Goal: Check status: Check status

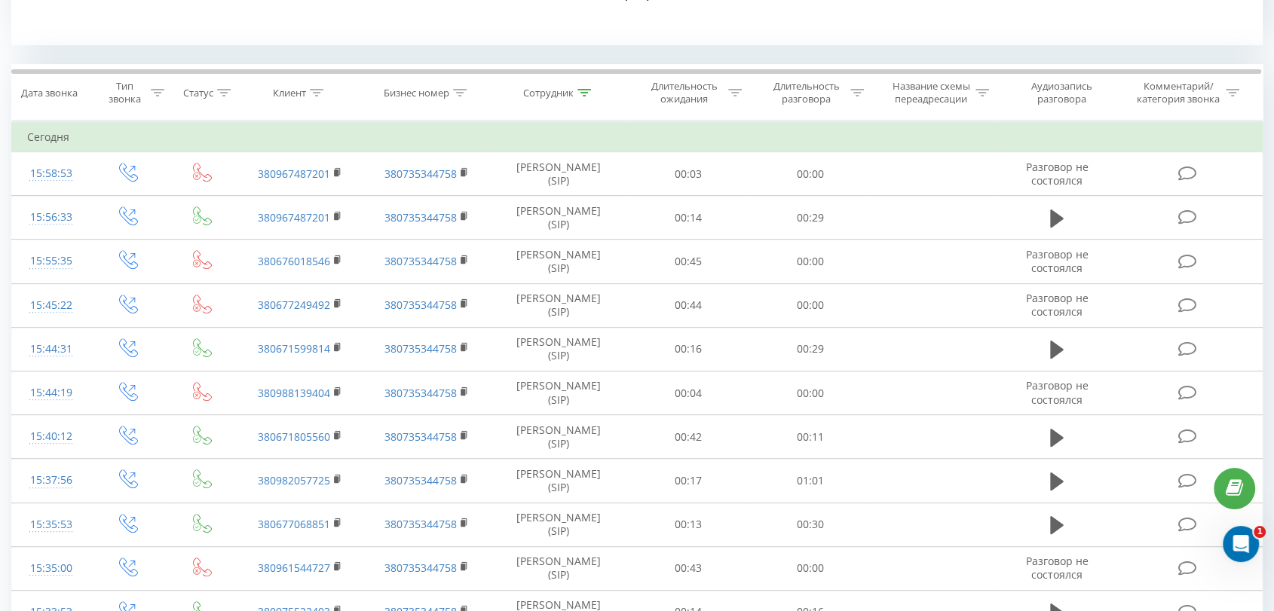
scroll to position [335, 0]
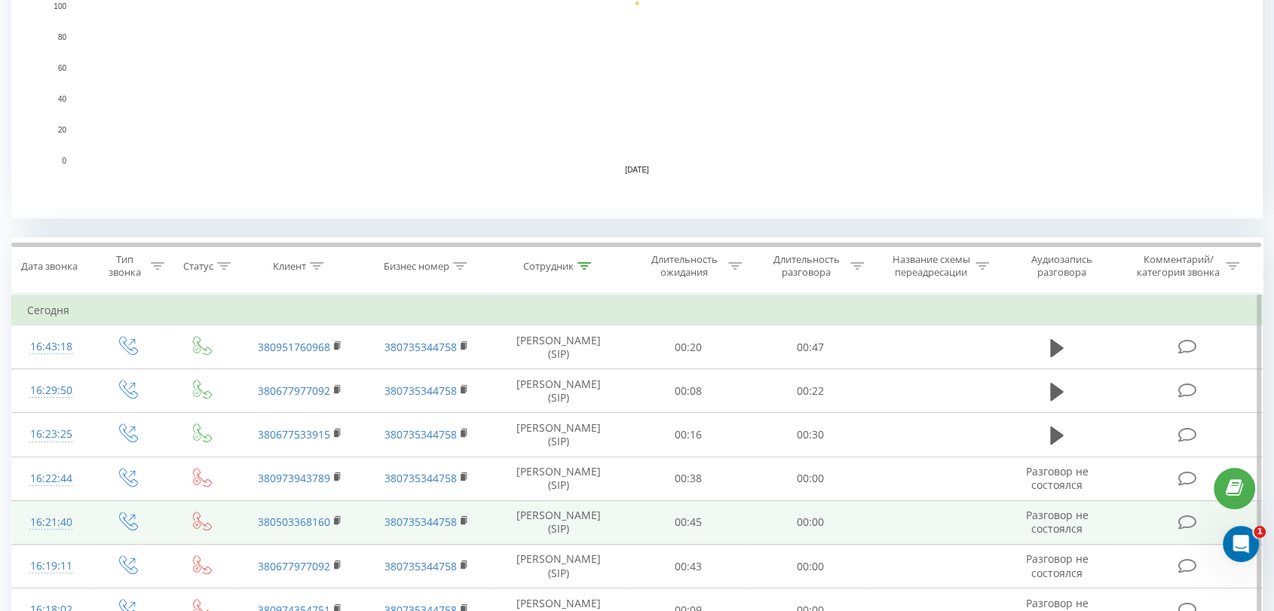
scroll to position [418, 0]
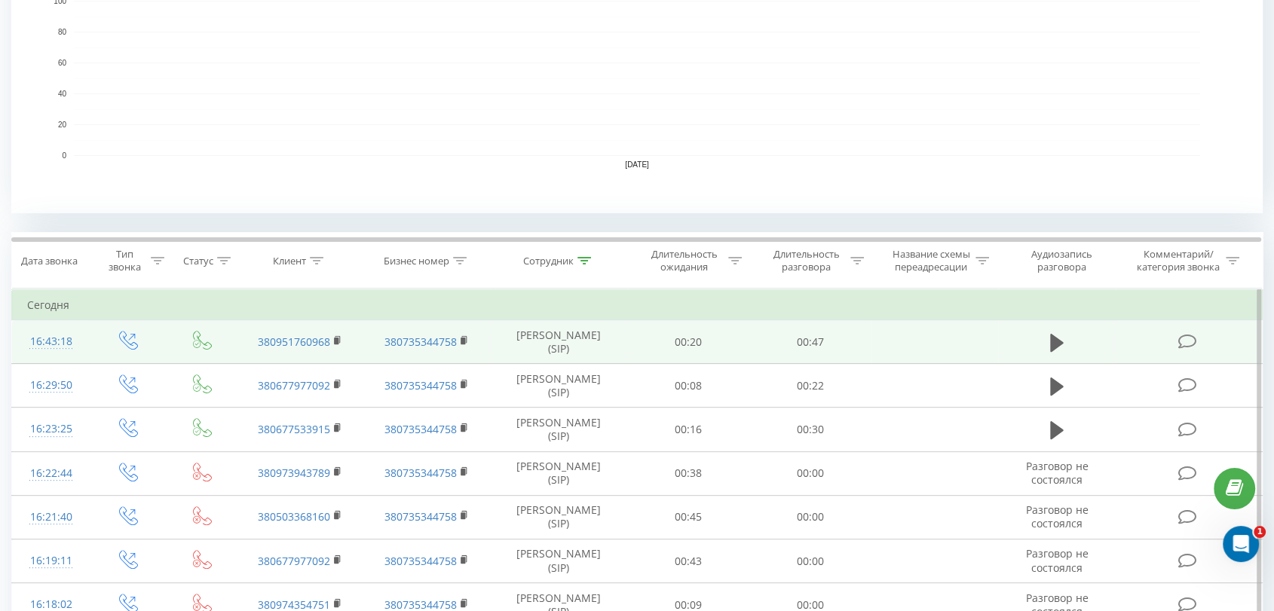
click at [1048, 328] on td at bounding box center [1056, 342] width 117 height 44
click at [1050, 332] on button at bounding box center [1056, 343] width 23 height 23
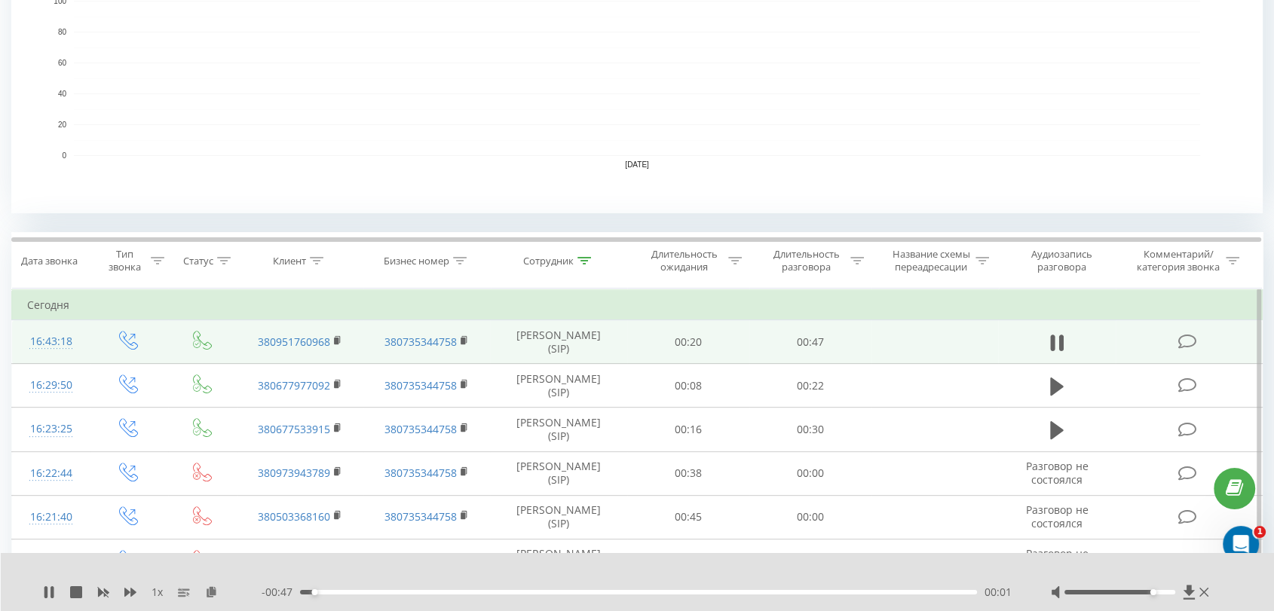
drag, startPoint x: 1120, startPoint y: 591, endPoint x: 1147, endPoint y: 594, distance: 27.3
click at [1147, 594] on div at bounding box center [1131, 592] width 161 height 15
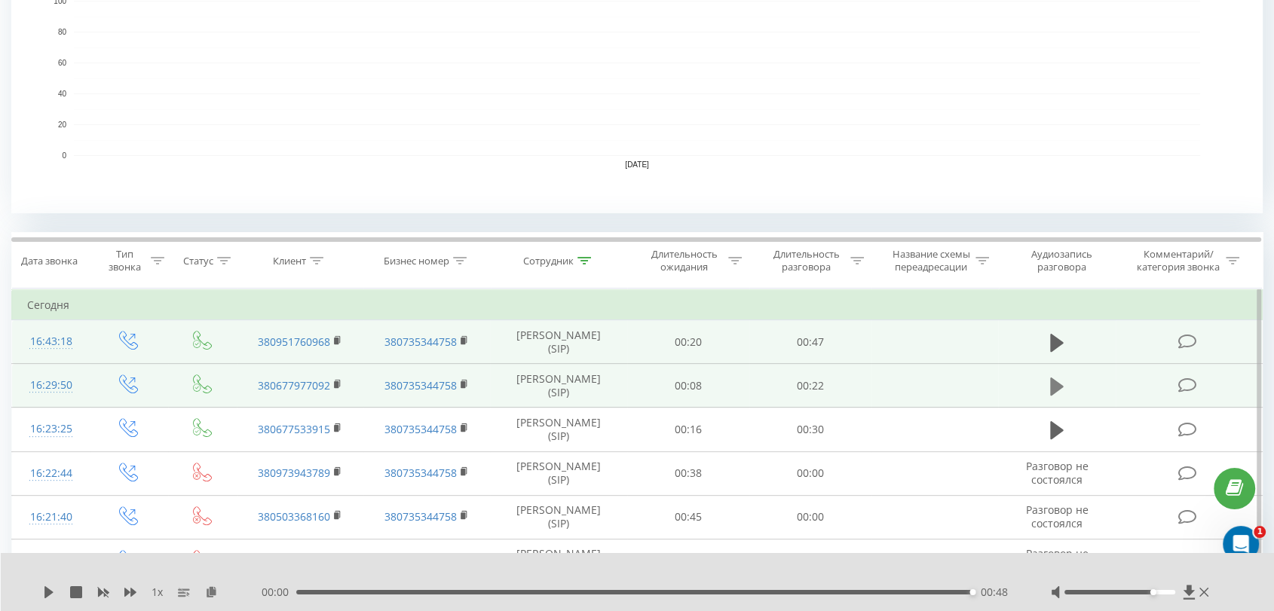
click at [1057, 395] on button at bounding box center [1056, 386] width 23 height 23
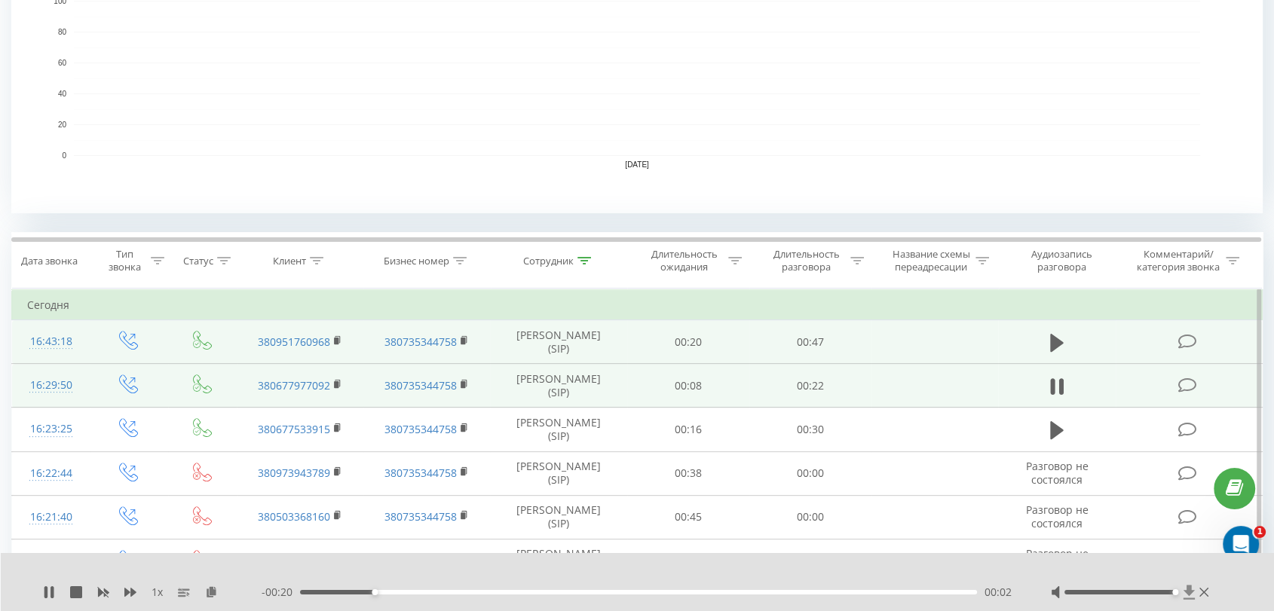
drag, startPoint x: 1152, startPoint y: 592, endPoint x: 1185, endPoint y: 598, distance: 33.6
click at [1185, 598] on div at bounding box center [1131, 592] width 161 height 15
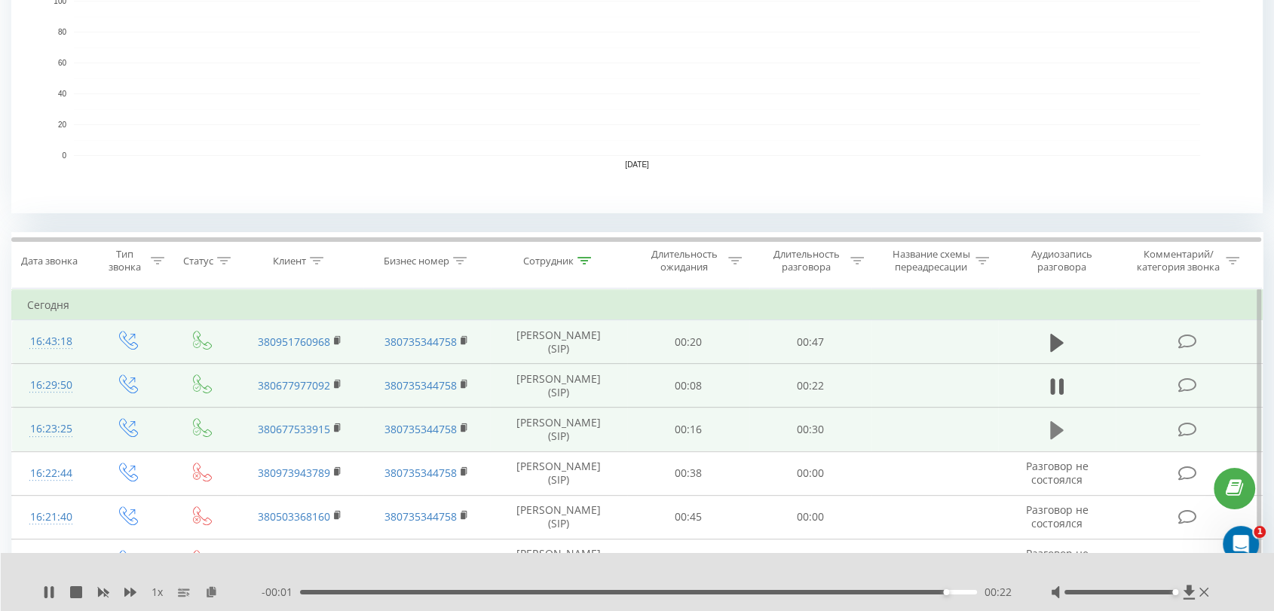
click at [1060, 432] on icon at bounding box center [1057, 430] width 14 height 21
click at [1062, 427] on icon at bounding box center [1061, 430] width 5 height 17
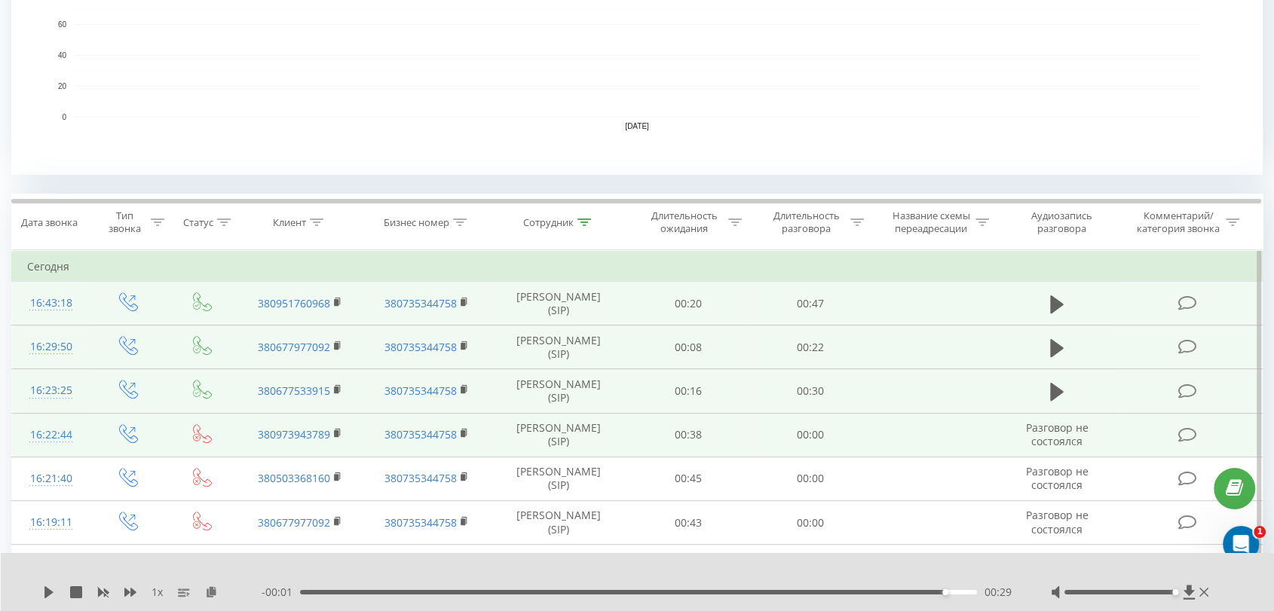
scroll to position [586, 0]
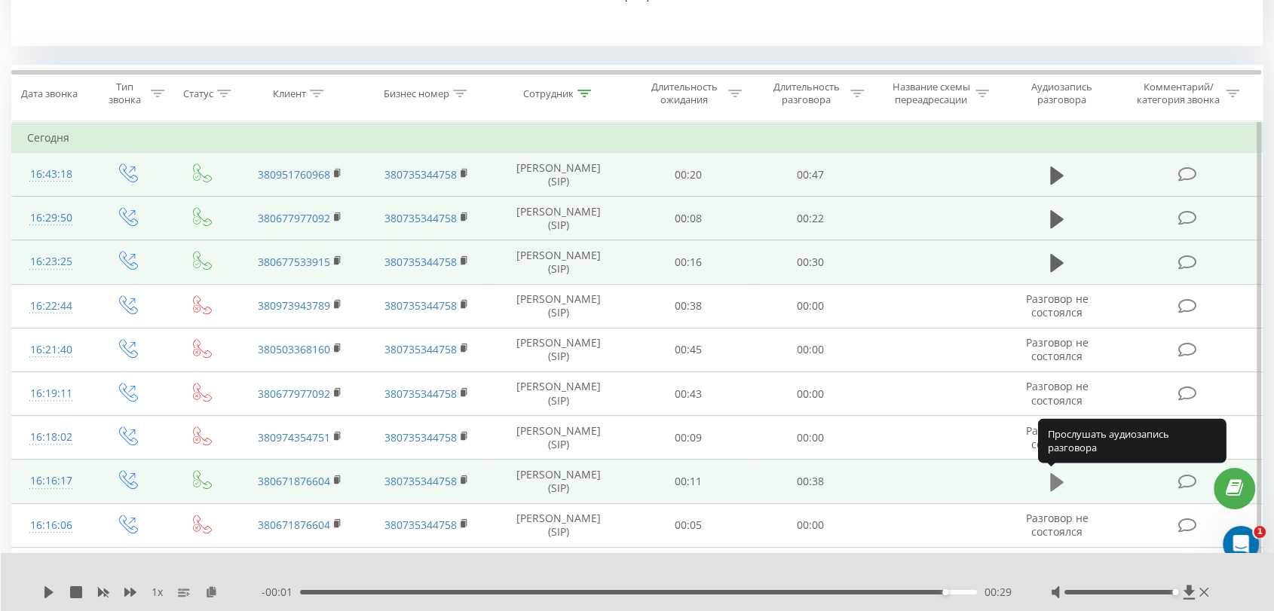
click at [1061, 479] on icon at bounding box center [1057, 482] width 14 height 18
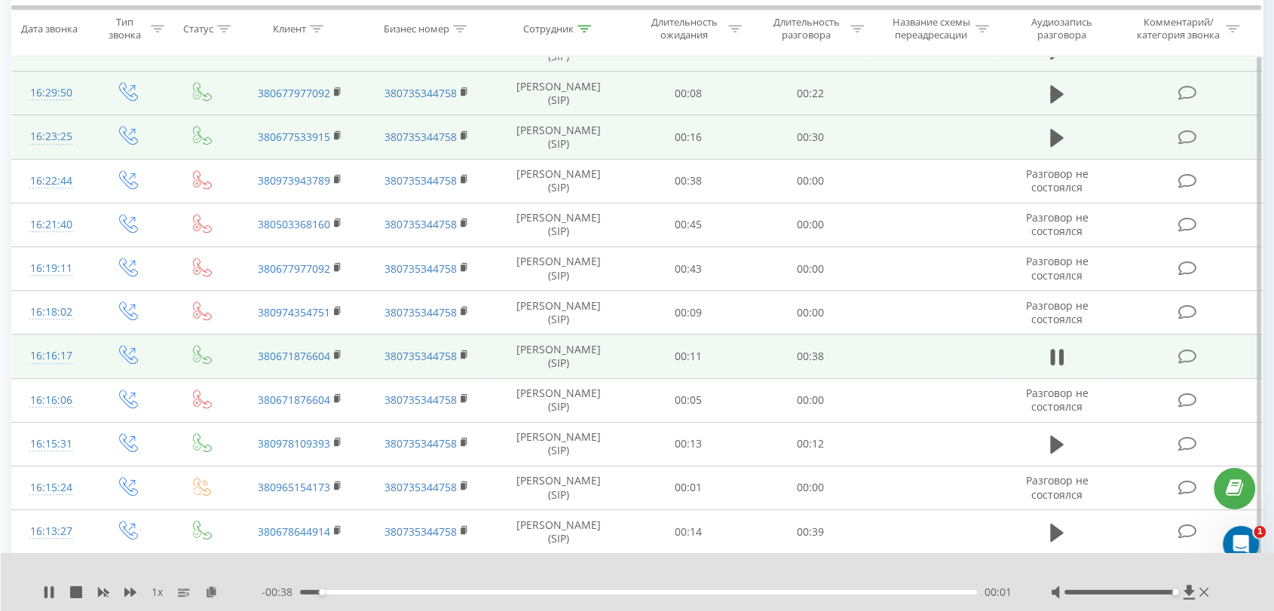
scroll to position [754, 0]
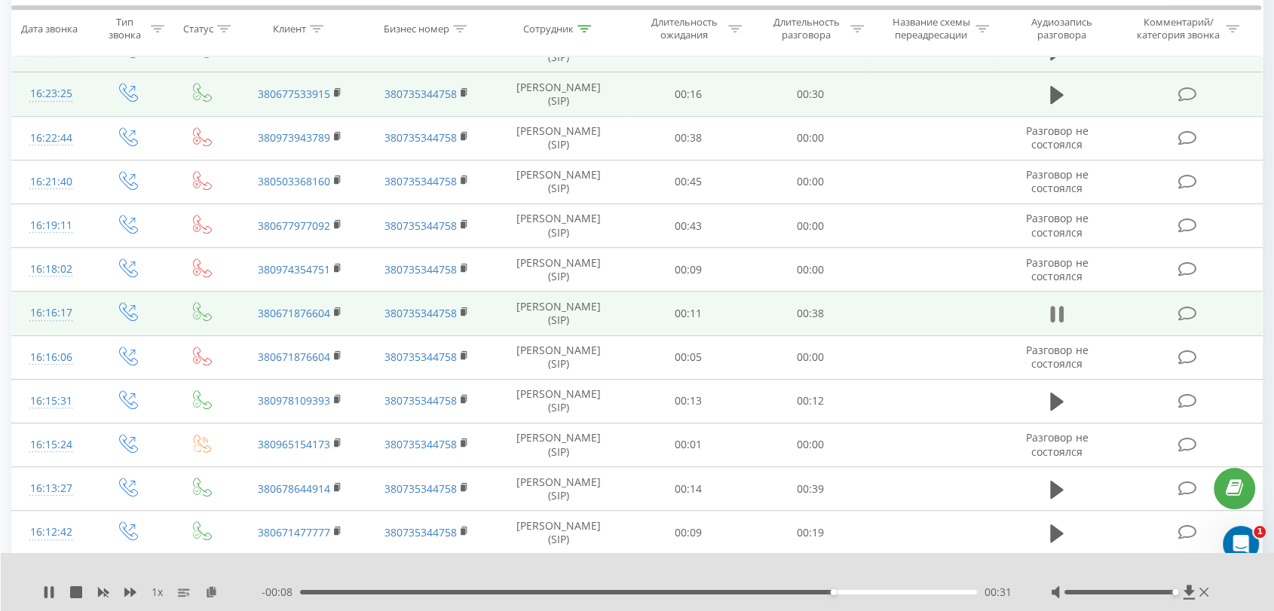
click at [1060, 304] on icon at bounding box center [1057, 314] width 14 height 21
click at [1051, 307] on icon at bounding box center [1057, 314] width 14 height 18
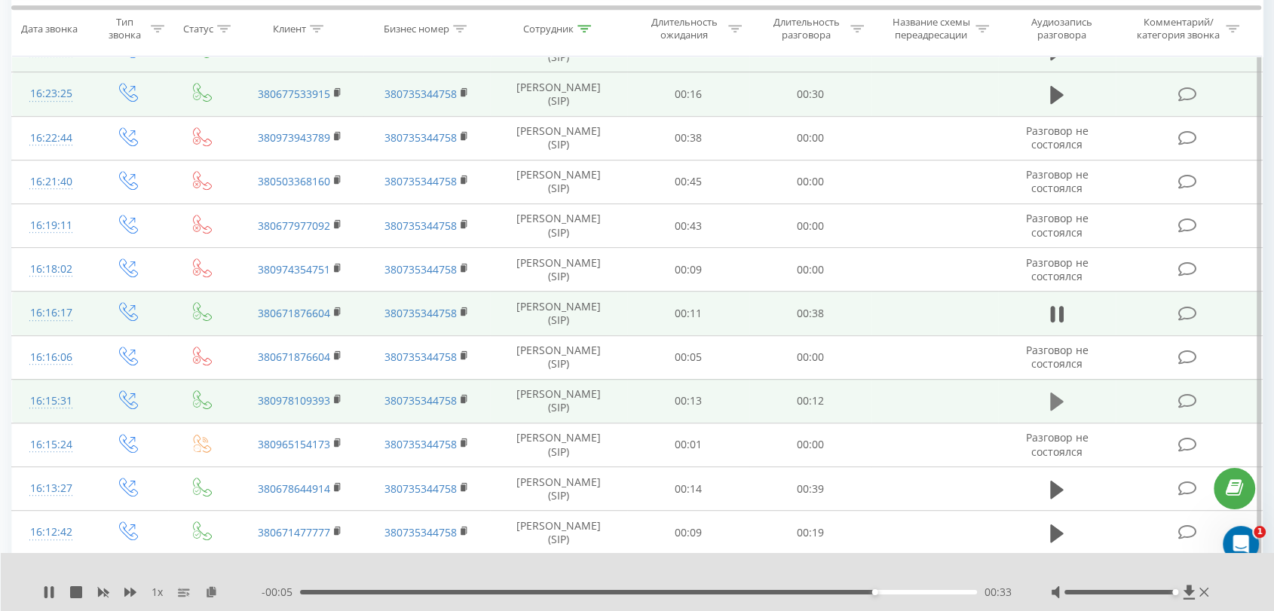
click at [1057, 402] on icon at bounding box center [1057, 402] width 14 height 18
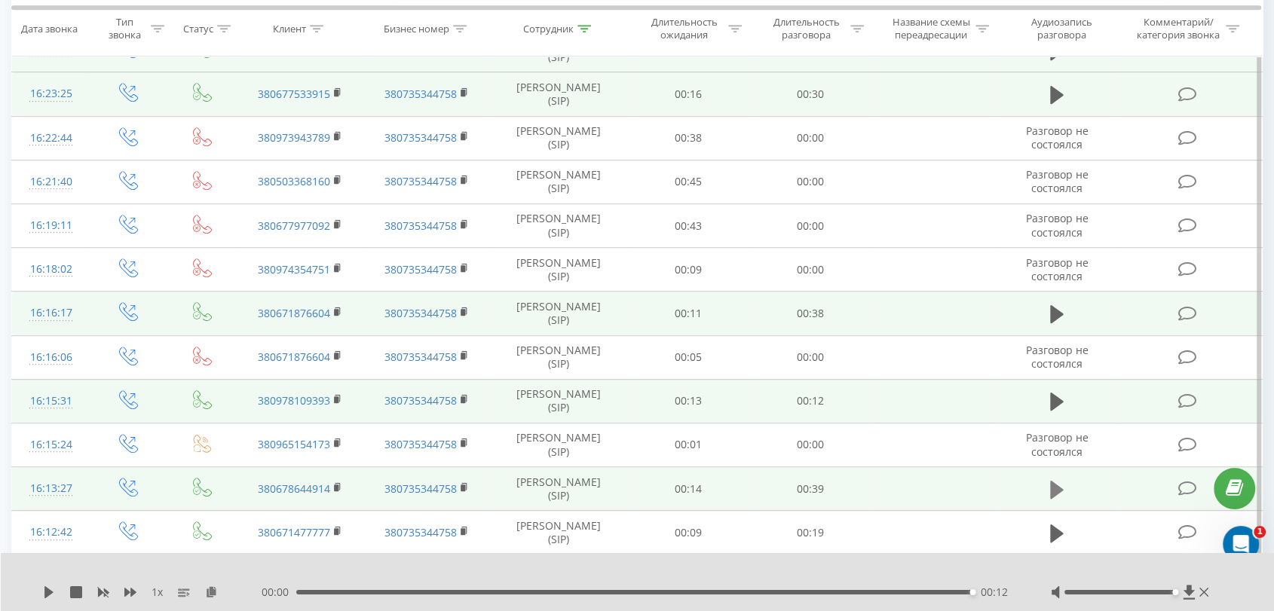
click at [1060, 484] on icon at bounding box center [1057, 489] width 14 height 21
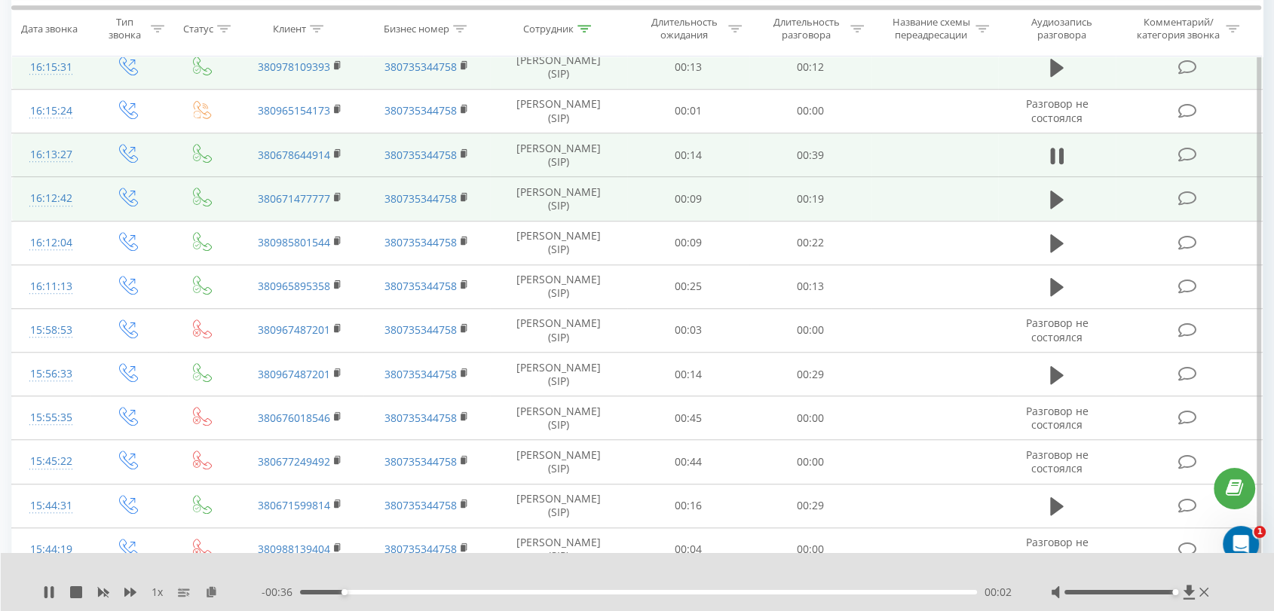
scroll to position [1088, 0]
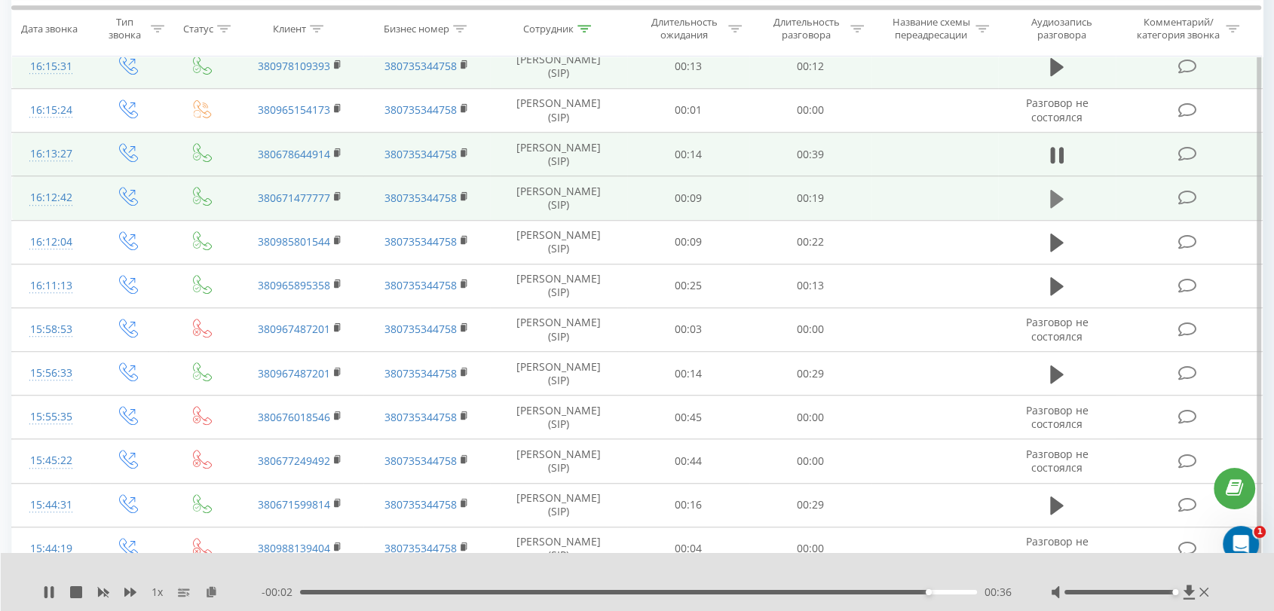
click at [1058, 192] on icon at bounding box center [1057, 198] width 14 height 21
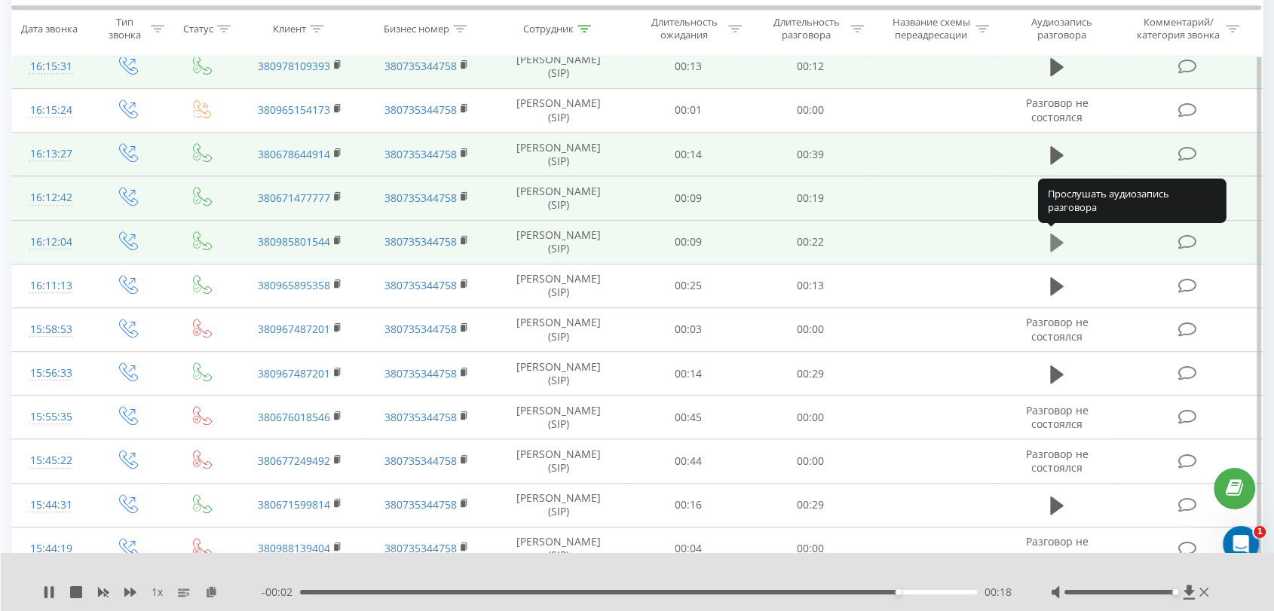
click at [1045, 240] on button at bounding box center [1056, 242] width 23 height 23
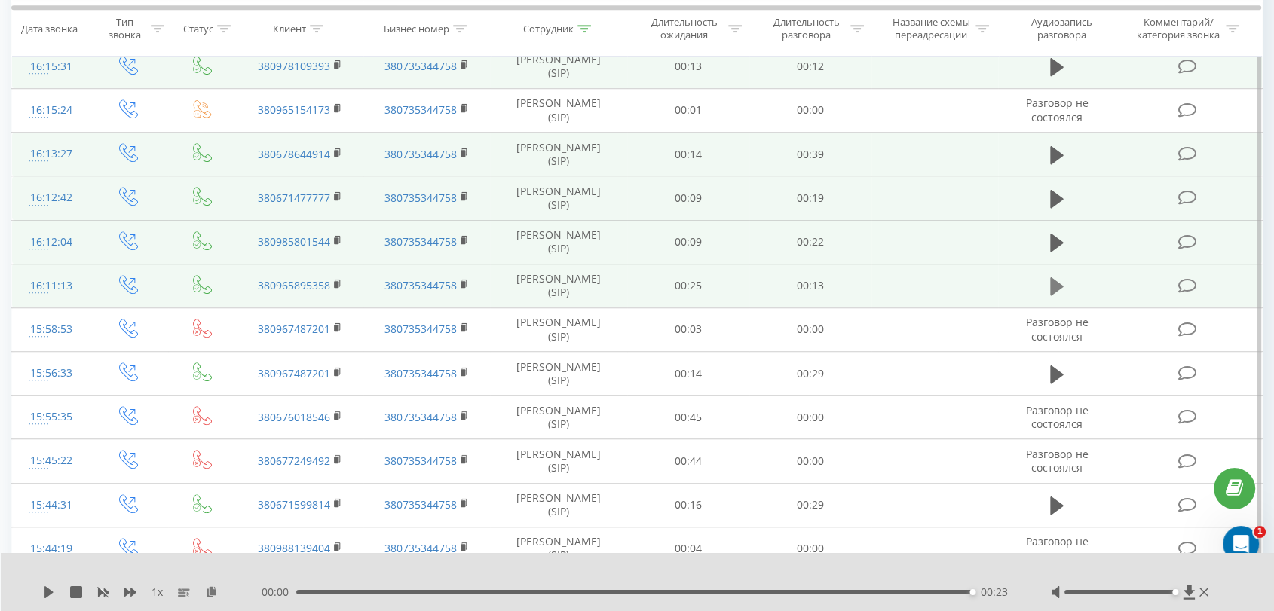
click at [1051, 280] on icon at bounding box center [1057, 286] width 14 height 18
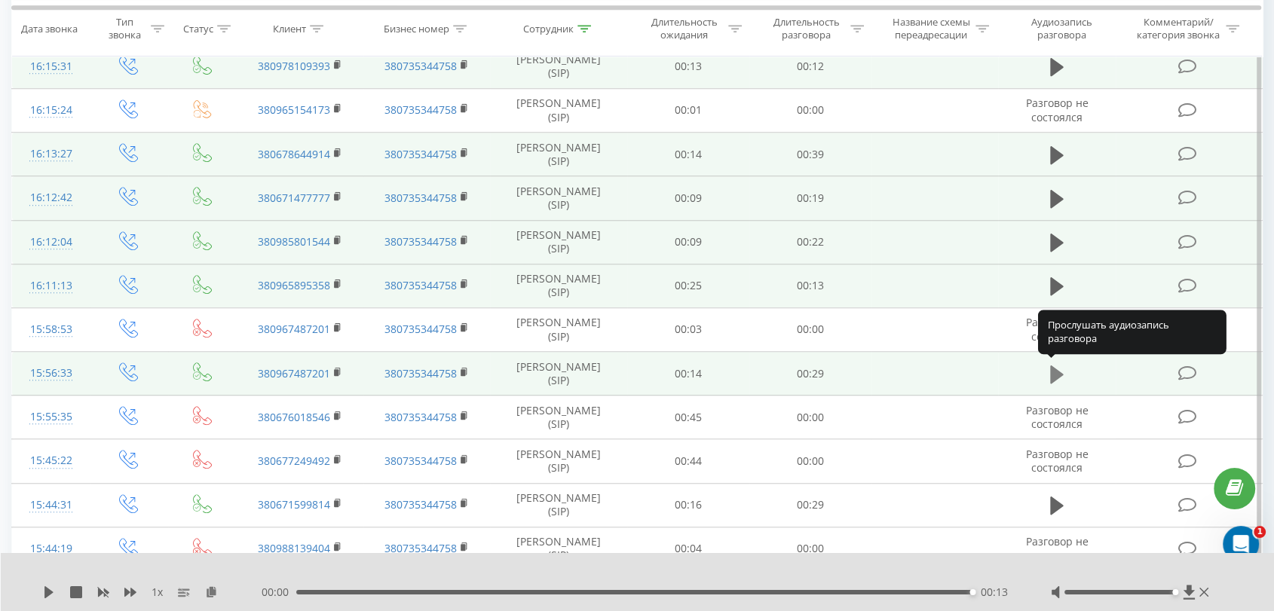
click at [1063, 378] on icon at bounding box center [1057, 374] width 14 height 21
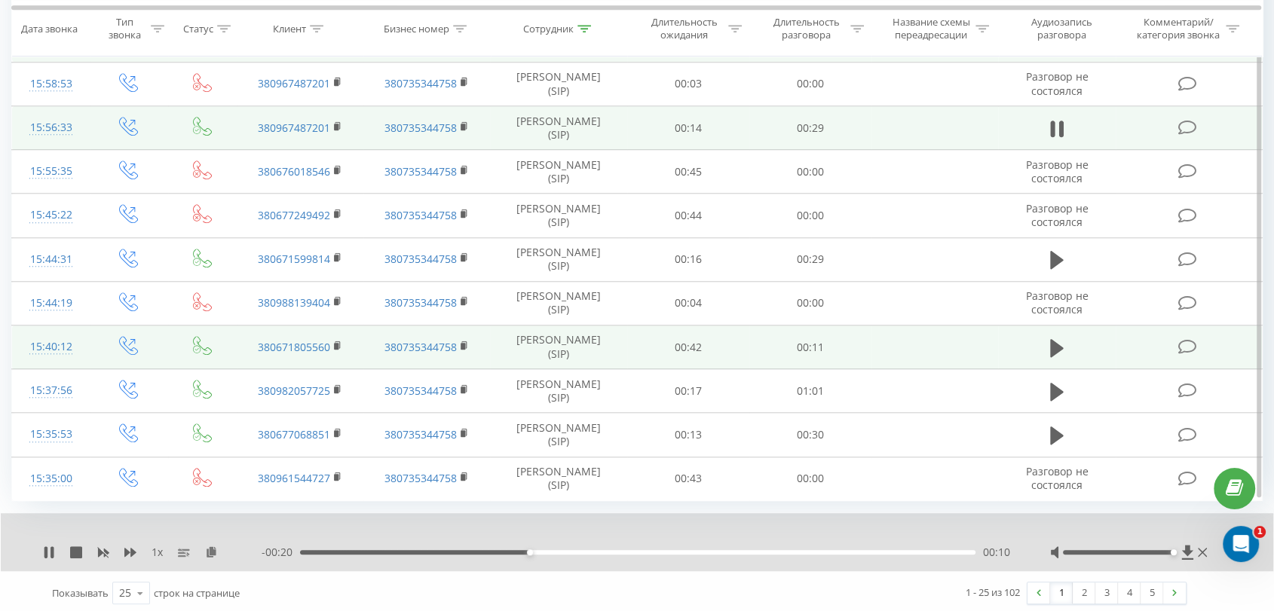
scroll to position [1335, 0]
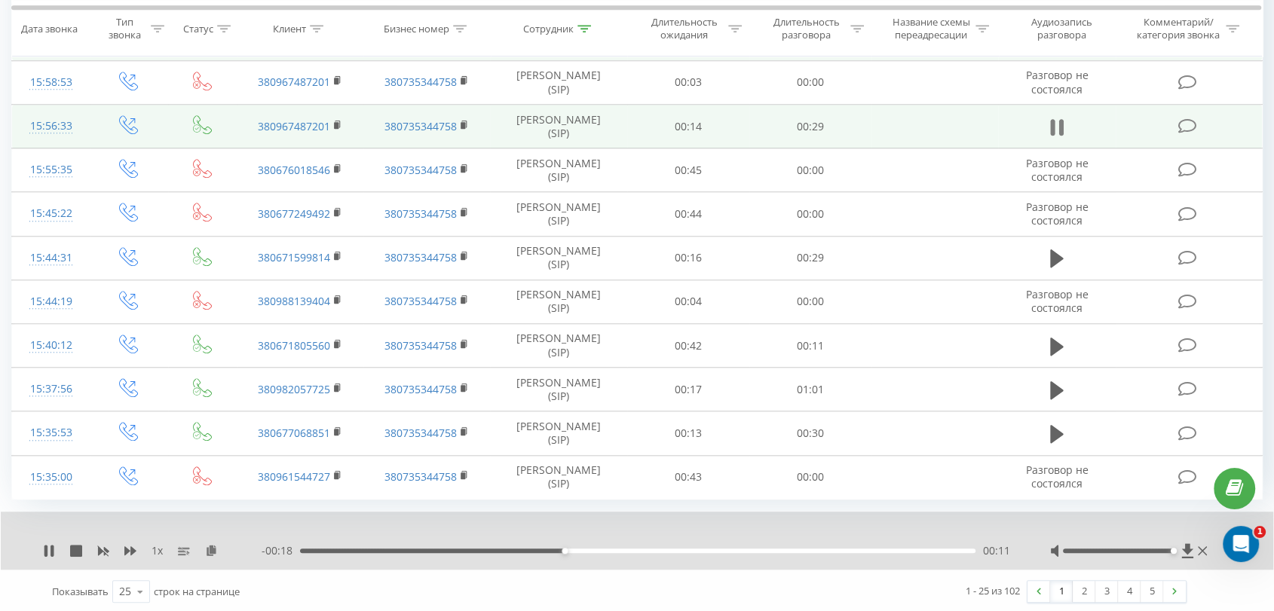
click at [1059, 126] on icon at bounding box center [1061, 127] width 5 height 17
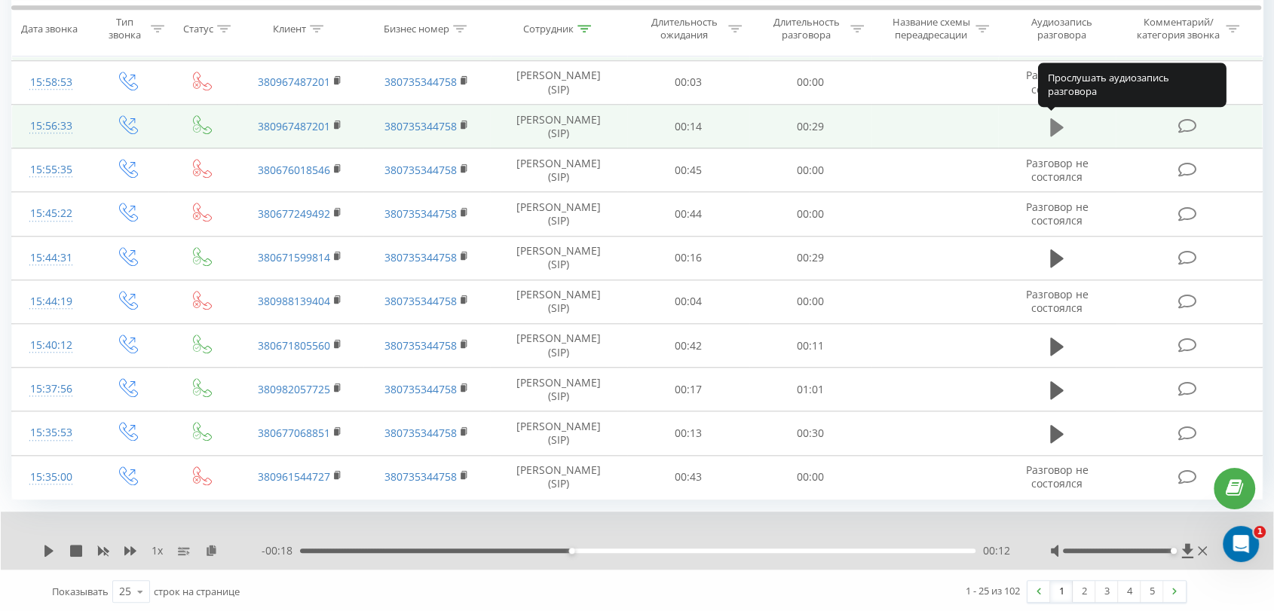
click at [1050, 128] on icon at bounding box center [1057, 127] width 14 height 18
click at [1054, 127] on icon at bounding box center [1052, 127] width 5 height 17
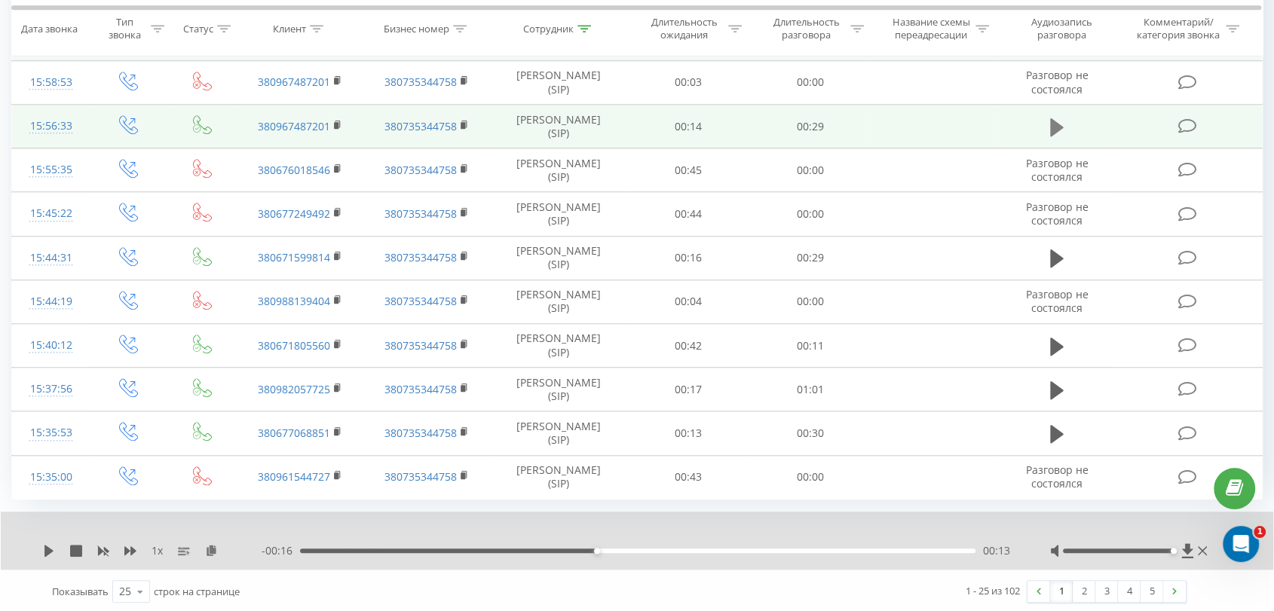
click at [1060, 126] on icon at bounding box center [1057, 127] width 14 height 18
click at [1060, 126] on icon at bounding box center [1061, 127] width 5 height 17
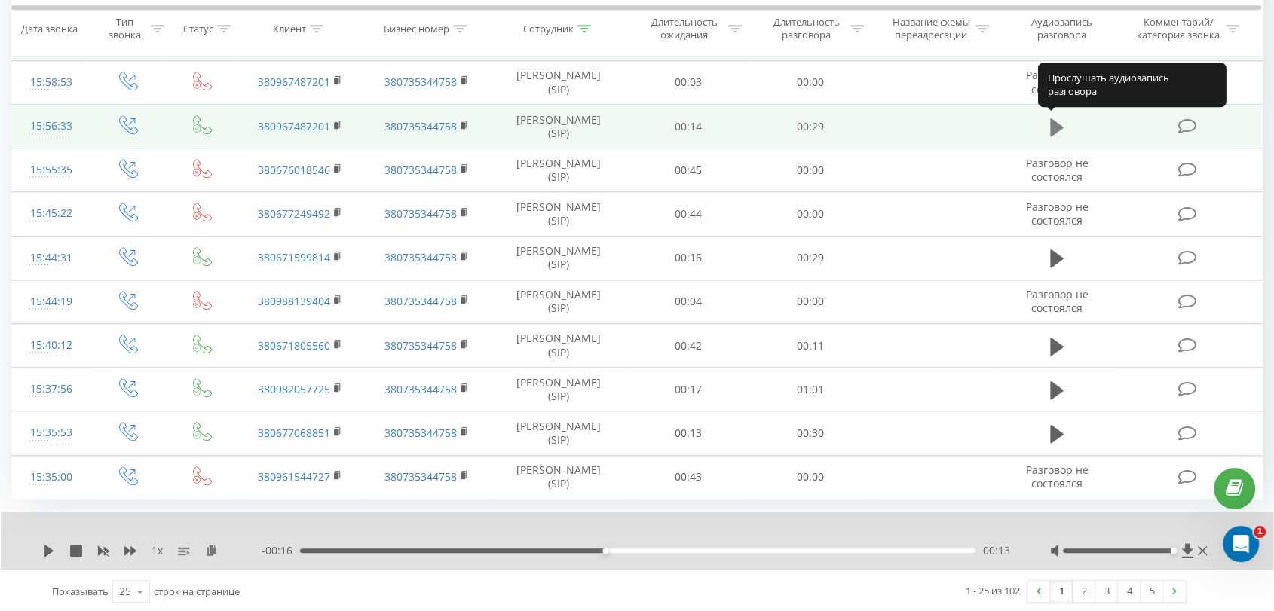
click at [1060, 125] on icon at bounding box center [1057, 127] width 14 height 18
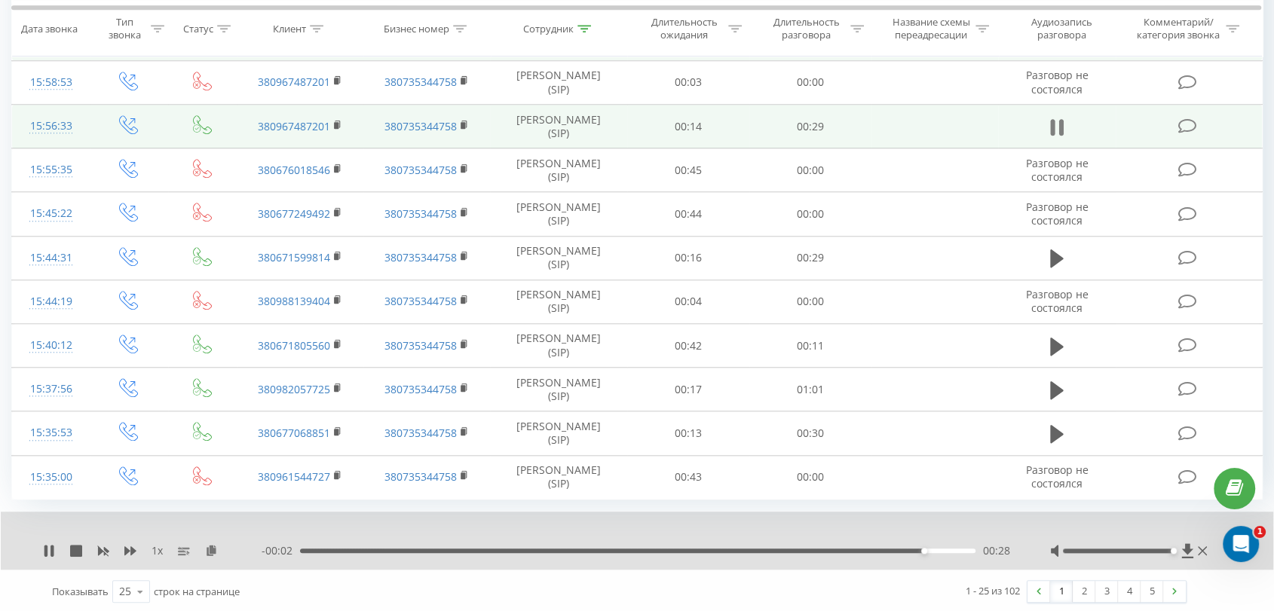
click at [1050, 124] on icon at bounding box center [1057, 127] width 14 height 21
drag, startPoint x: 330, startPoint y: 130, endPoint x: 246, endPoint y: 127, distance: 84.4
click at [246, 127] on td "380967487201" at bounding box center [300, 127] width 127 height 44
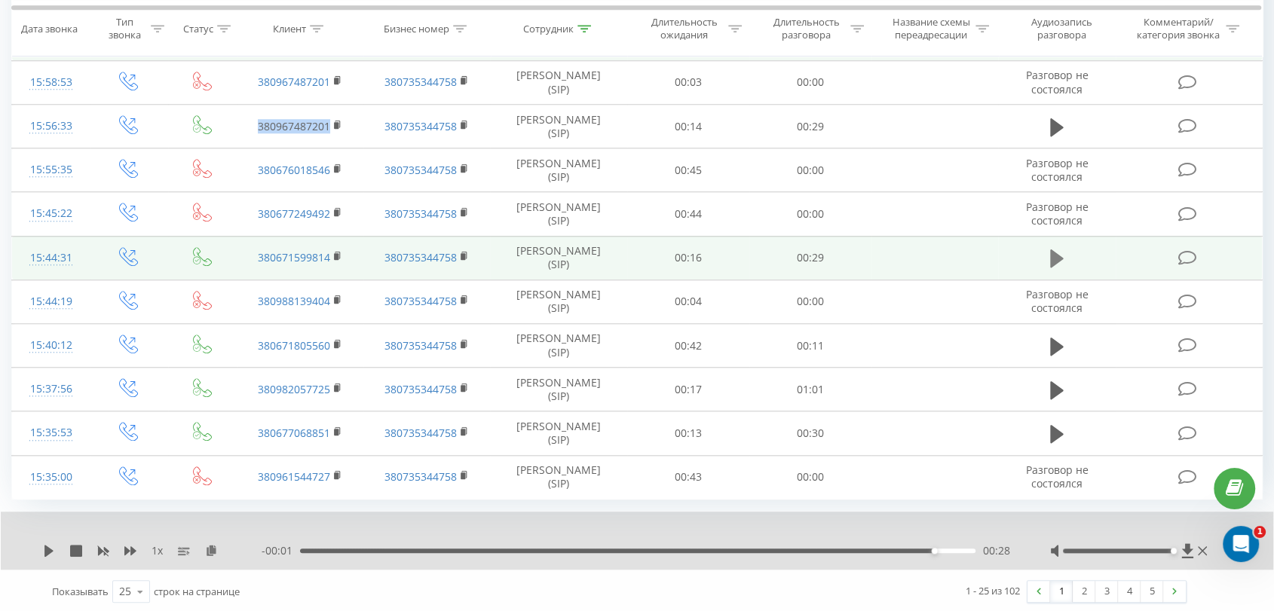
click at [1060, 251] on icon at bounding box center [1057, 258] width 14 height 21
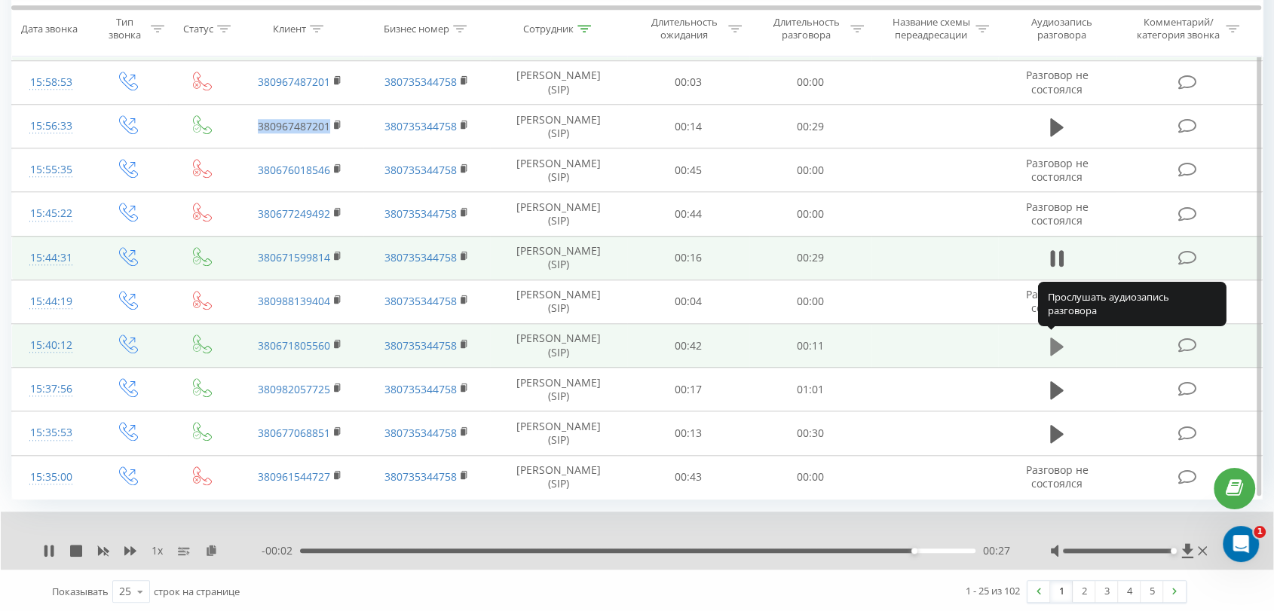
click at [1055, 345] on icon at bounding box center [1057, 346] width 14 height 18
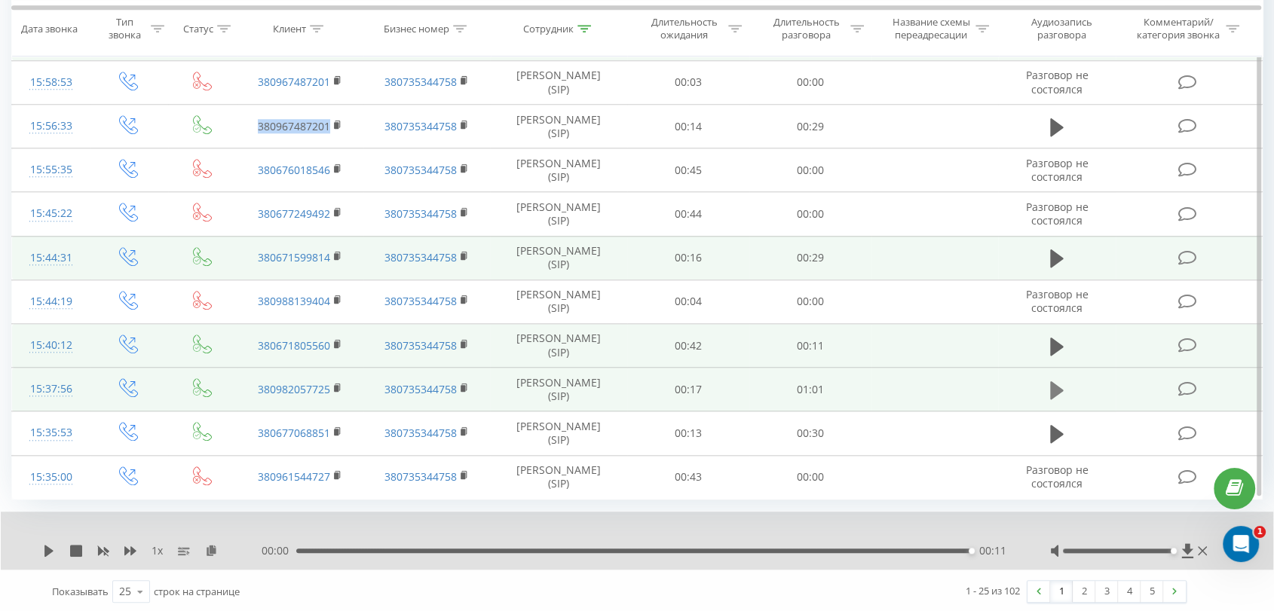
click at [1057, 386] on icon at bounding box center [1057, 390] width 14 height 18
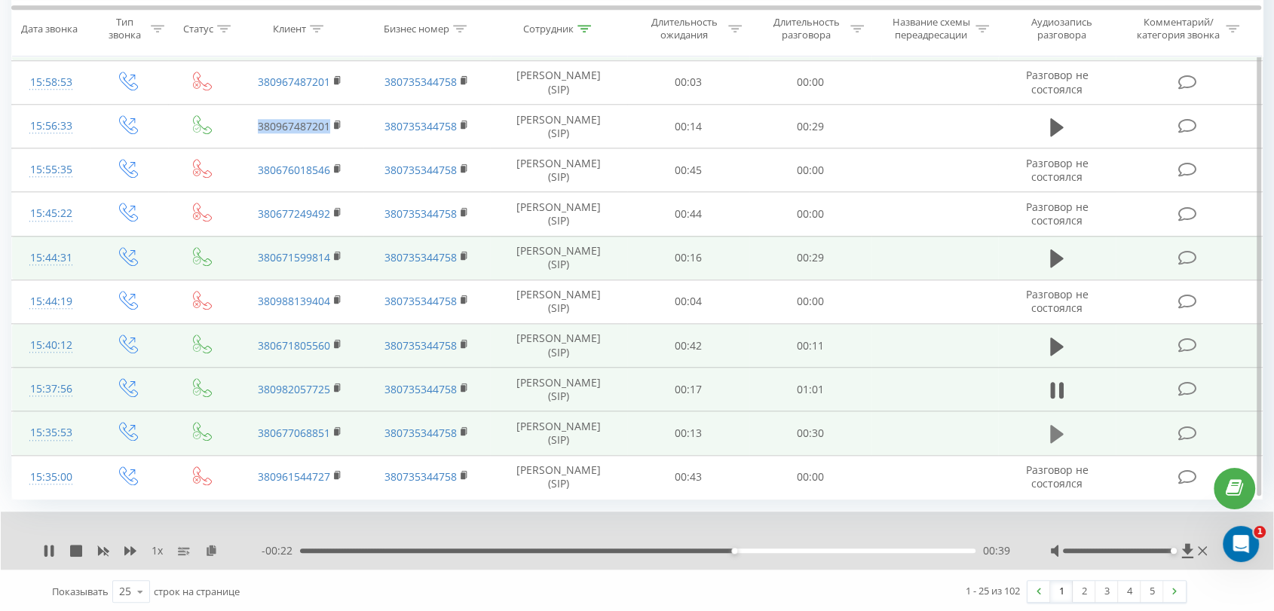
click at [1056, 436] on icon at bounding box center [1057, 434] width 14 height 18
click at [1088, 588] on link "2" at bounding box center [1083, 591] width 23 height 21
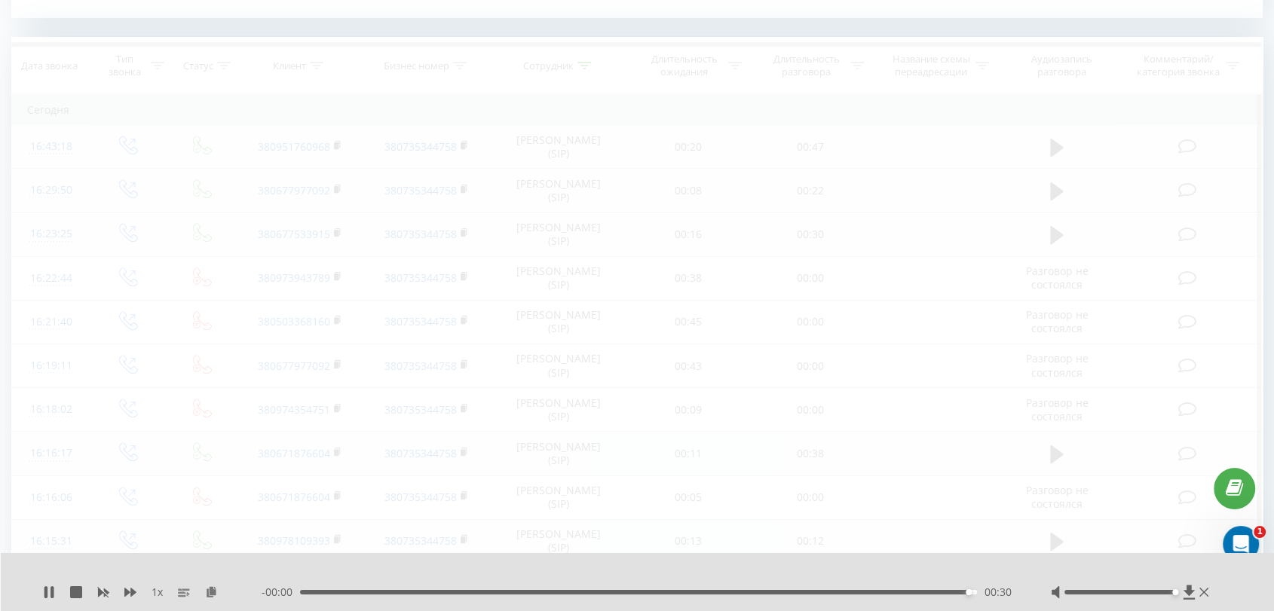
scroll to position [613, 0]
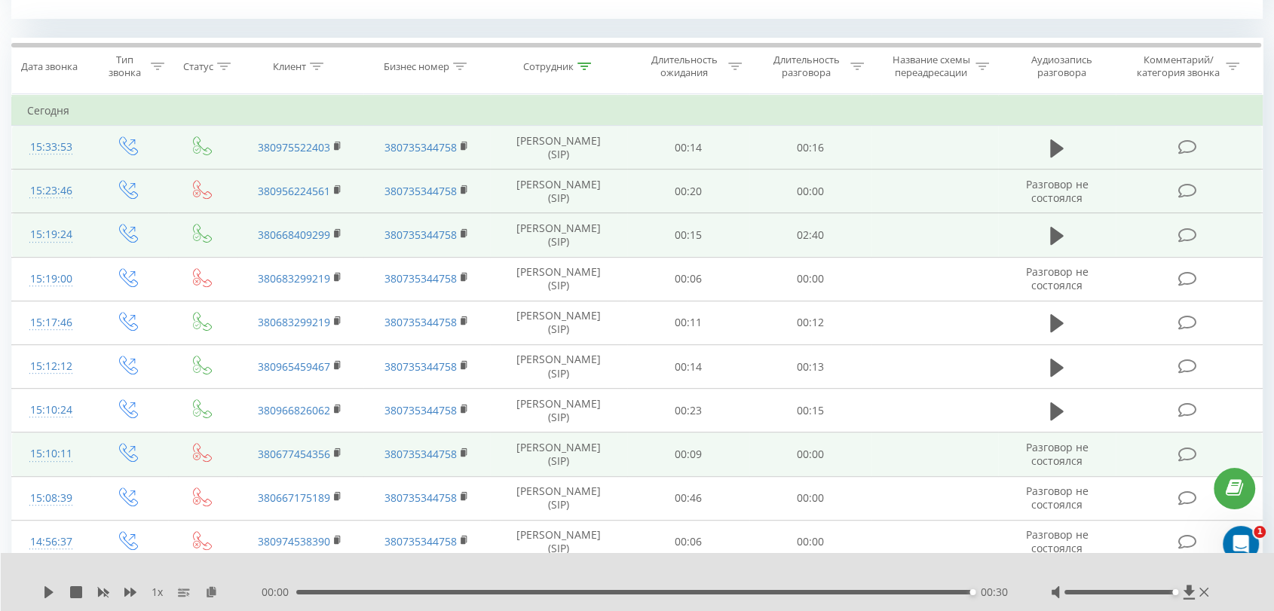
click at [1034, 142] on td at bounding box center [1056, 148] width 117 height 44
click at [1055, 138] on icon at bounding box center [1057, 148] width 14 height 21
click at [1052, 234] on icon at bounding box center [1057, 236] width 14 height 18
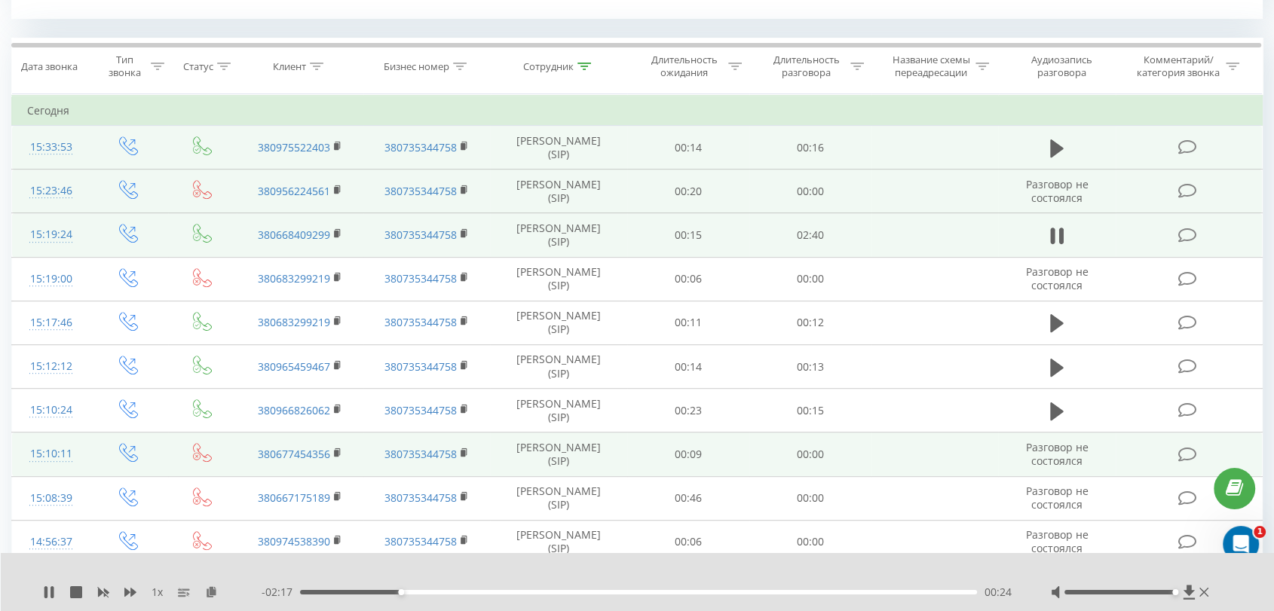
click at [1052, 234] on icon at bounding box center [1052, 236] width 5 height 17
click at [1052, 234] on icon at bounding box center [1057, 236] width 14 height 18
click at [1052, 226] on icon at bounding box center [1057, 235] width 14 height 21
click at [1061, 234] on icon at bounding box center [1057, 235] width 14 height 21
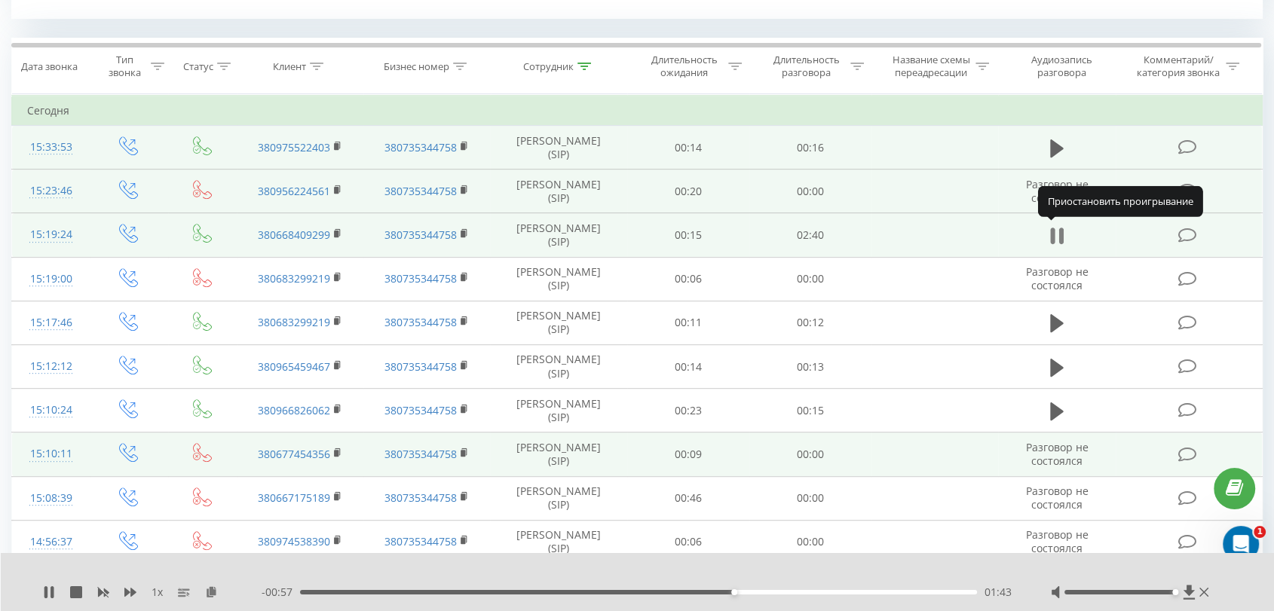
click at [1062, 232] on icon at bounding box center [1061, 236] width 5 height 17
click at [1062, 232] on icon at bounding box center [1057, 235] width 14 height 21
click at [1057, 231] on icon at bounding box center [1057, 235] width 14 height 21
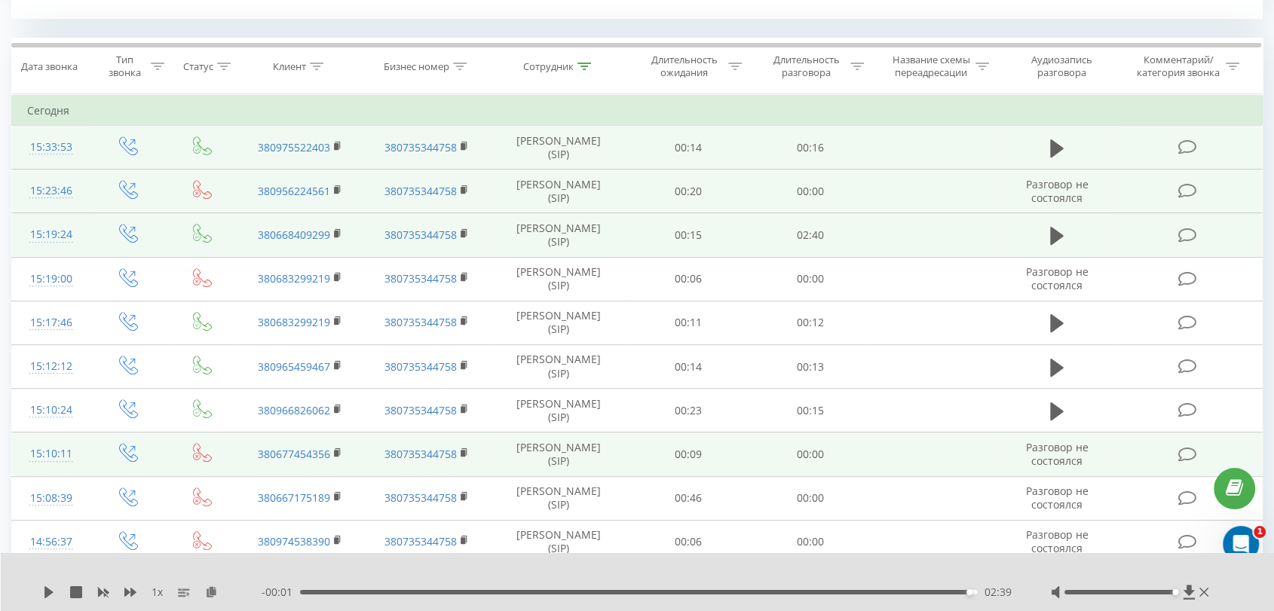
click at [345, 213] on td "380668409299" at bounding box center [300, 235] width 127 height 44
